Goal: Find specific page/section: Find specific page/section

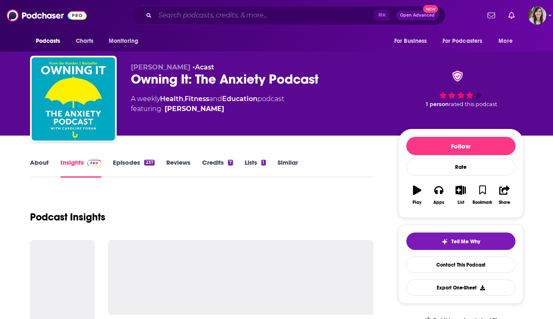
click at [209, 17] on input "Search podcasts, credits, & more..." at bounding box center [264, 15] width 219 height 13
paste input "Truth Be Told: [US_STATE]"
type input "Truth Be Told: [US_STATE]"
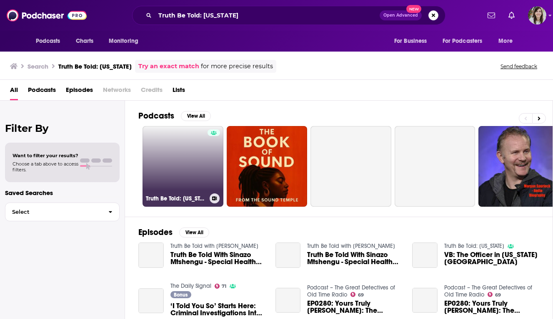
click at [186, 155] on link "Truth Be Told: [US_STATE]" at bounding box center [182, 166] width 81 height 81
